Goal: Transaction & Acquisition: Download file/media

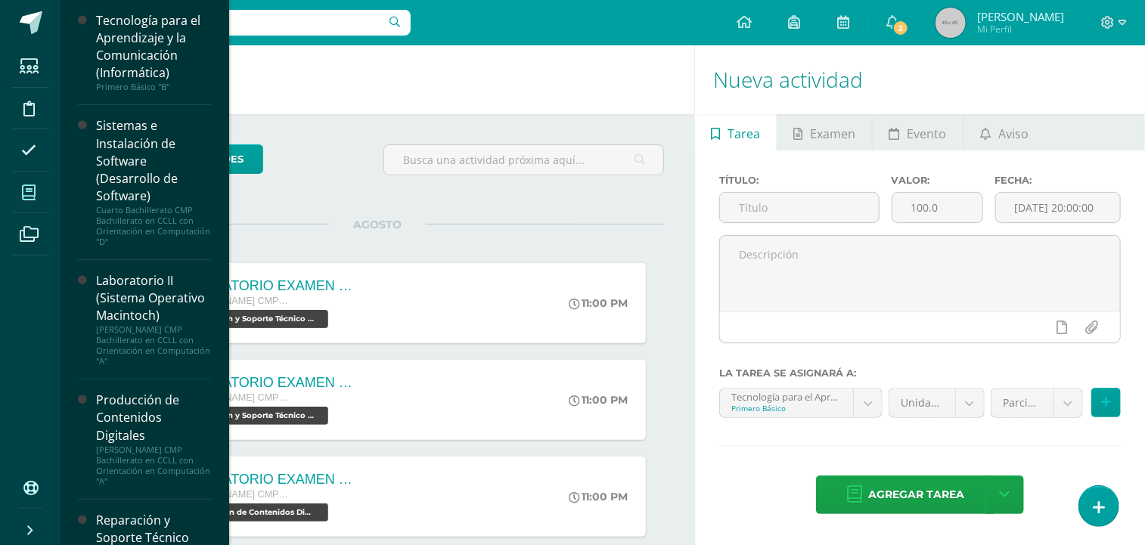
click at [37, 194] on span at bounding box center [29, 192] width 34 height 34
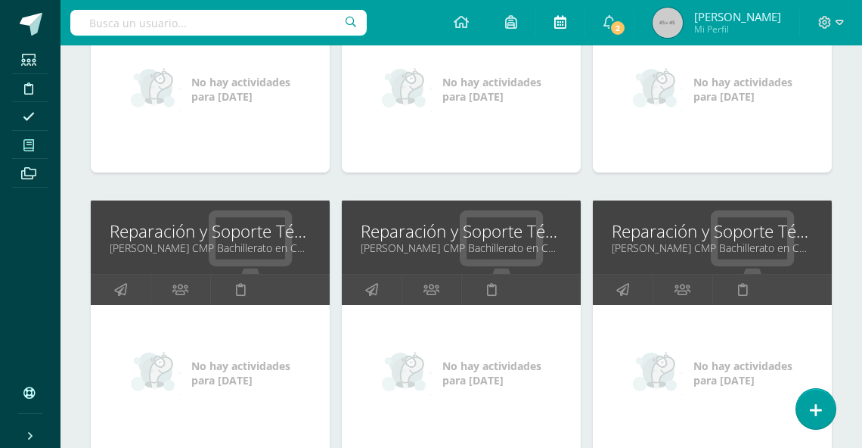
scroll to position [364, 0]
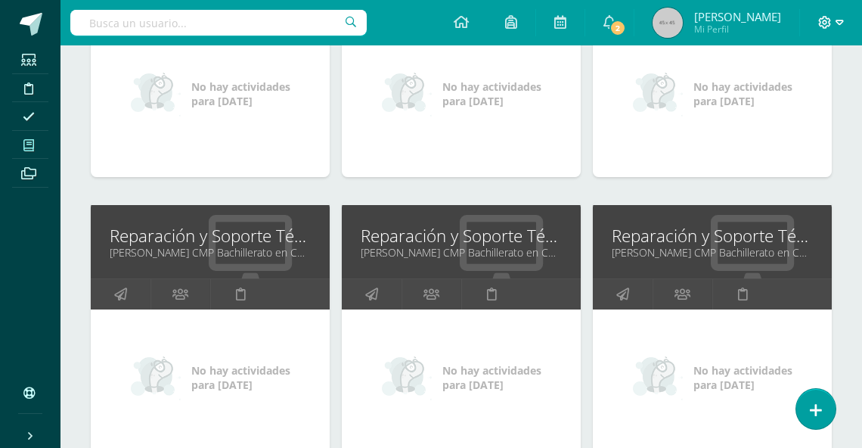
click at [838, 24] on icon at bounding box center [839, 23] width 8 height 14
click at [777, 105] on span "Cerrar sesión" at bounding box center [792, 103] width 68 height 14
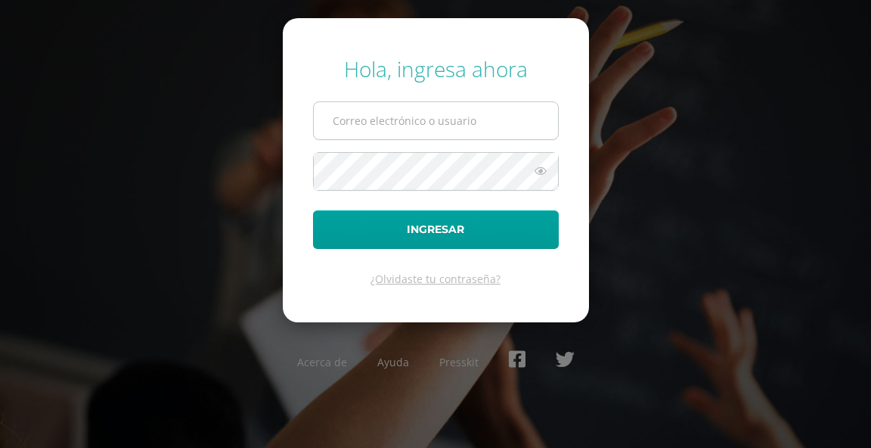
click at [352, 116] on input "text" at bounding box center [436, 120] width 244 height 37
type input "ecrup@donbosco.edu.gt"
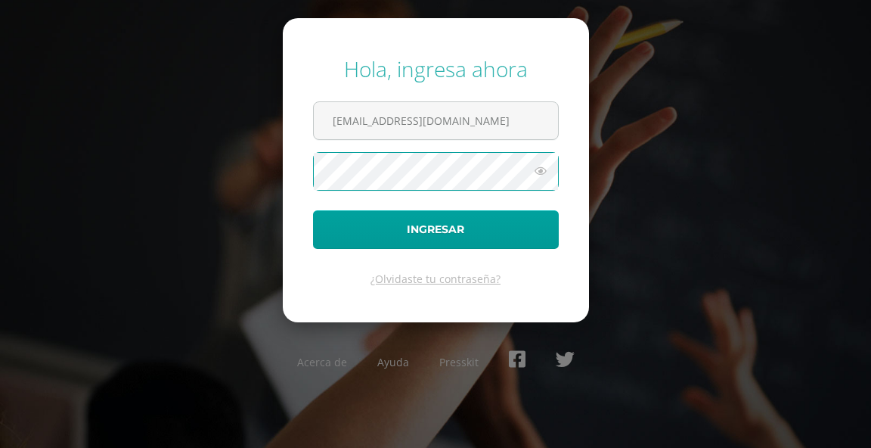
click at [313, 210] on button "Ingresar" at bounding box center [436, 229] width 246 height 39
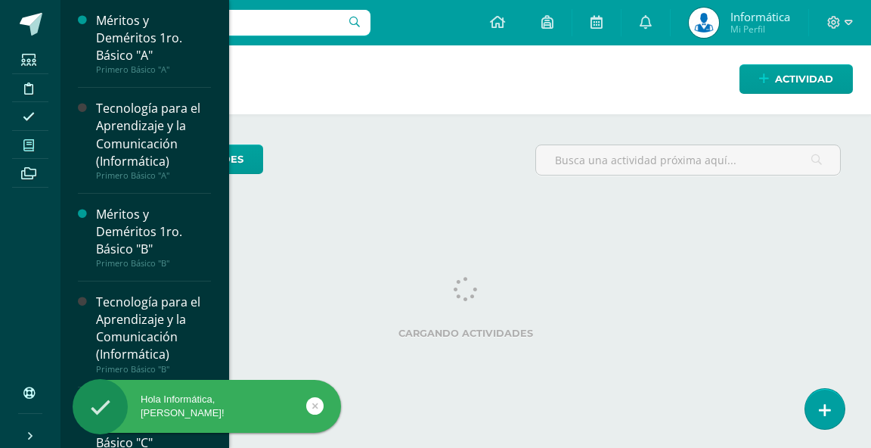
click at [27, 145] on icon at bounding box center [28, 145] width 11 height 12
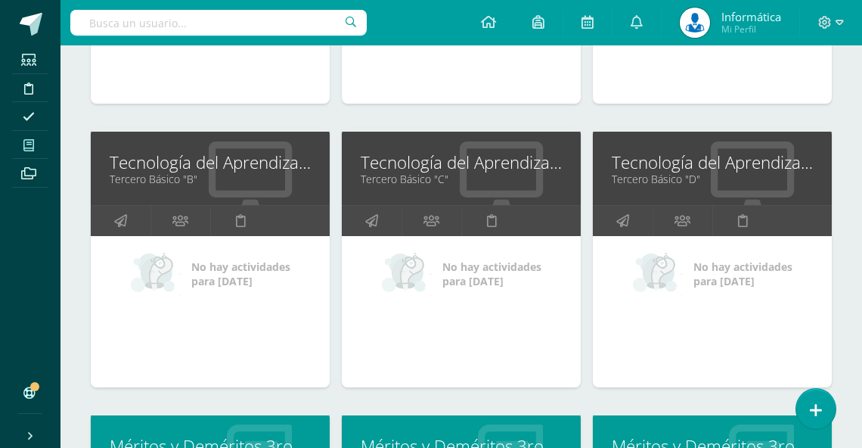
scroll to position [1802, 0]
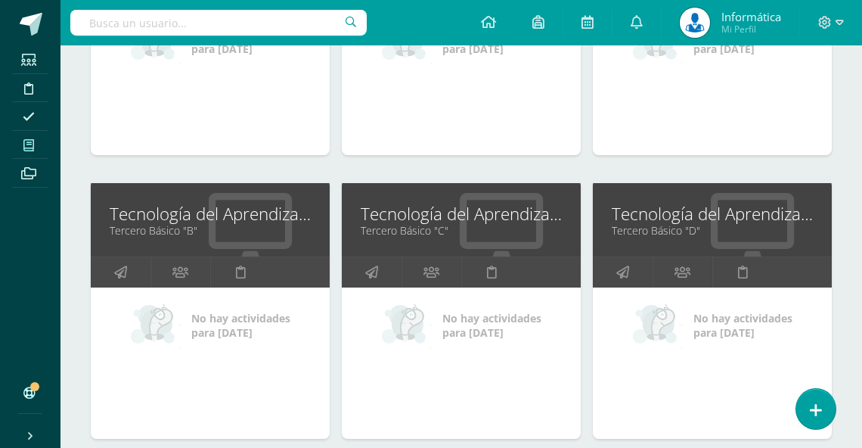
click at [477, 206] on link "Tecnología del Aprendizaje y la Comunicación (TIC)" at bounding box center [461, 213] width 201 height 23
click at [702, 210] on link "Tecnología del Aprendizaje y la Comunicación (TIC)" at bounding box center [712, 213] width 201 height 23
click at [440, 212] on link "Tecnología del Aprendizaje y la Comunicación (TIC)" at bounding box center [461, 213] width 201 height 23
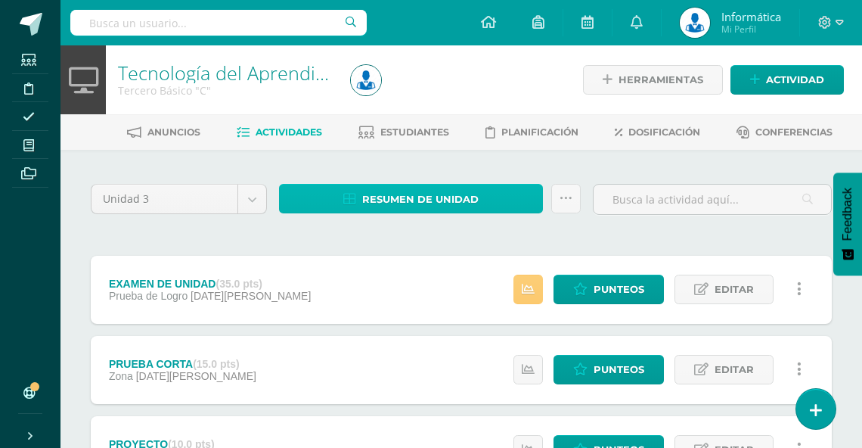
click at [463, 196] on span "Resumen de unidad" at bounding box center [420, 199] width 116 height 28
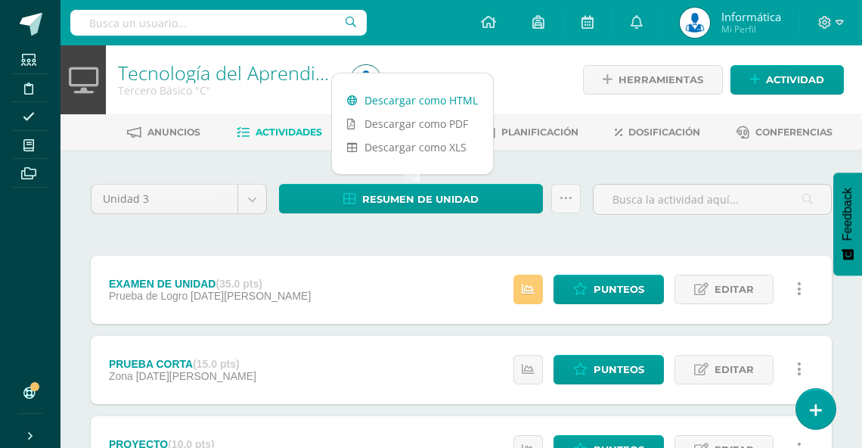
click at [454, 102] on link "Descargar como HTML" at bounding box center [412, 99] width 161 height 23
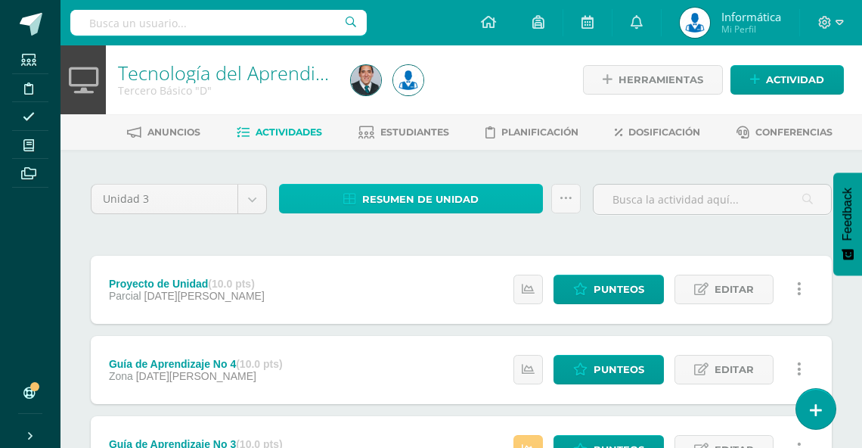
click at [401, 201] on span "Resumen de unidad" at bounding box center [420, 199] width 116 height 28
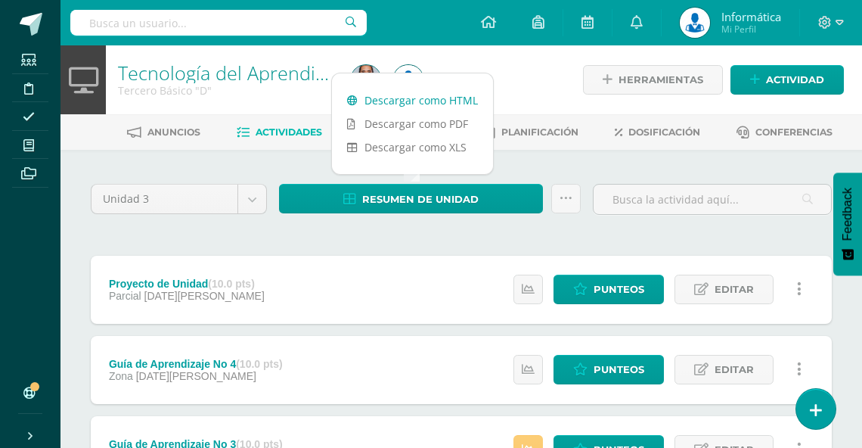
click at [420, 101] on link "Descargar como HTML" at bounding box center [412, 99] width 161 height 23
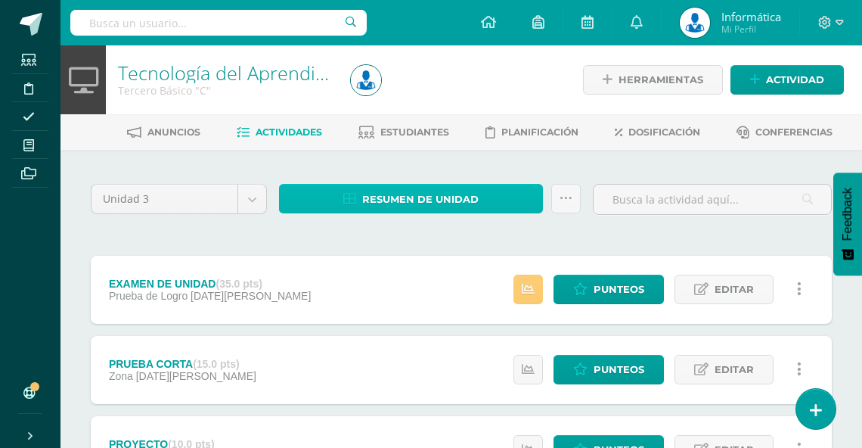
click at [422, 197] on span "Resumen de unidad" at bounding box center [420, 199] width 116 height 28
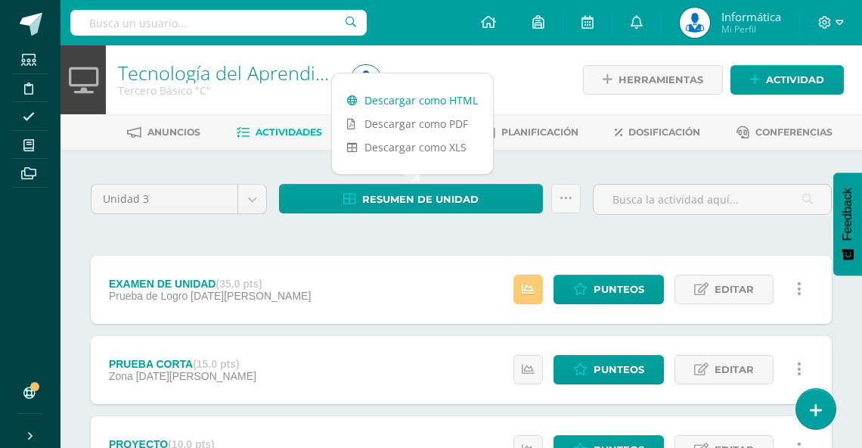
click at [438, 102] on link "Descargar como HTML" at bounding box center [412, 99] width 161 height 23
